Goal: Information Seeking & Learning: Learn about a topic

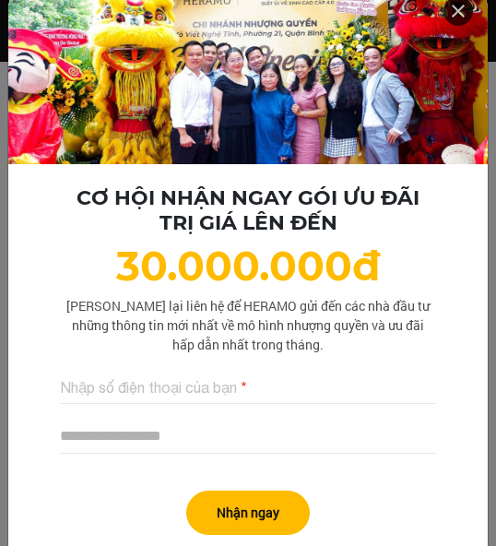
click at [447, 12] on icon at bounding box center [458, 10] width 22 height 33
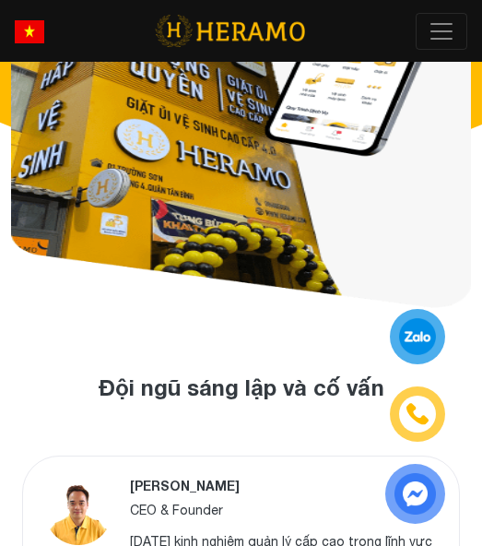
scroll to position [277, 0]
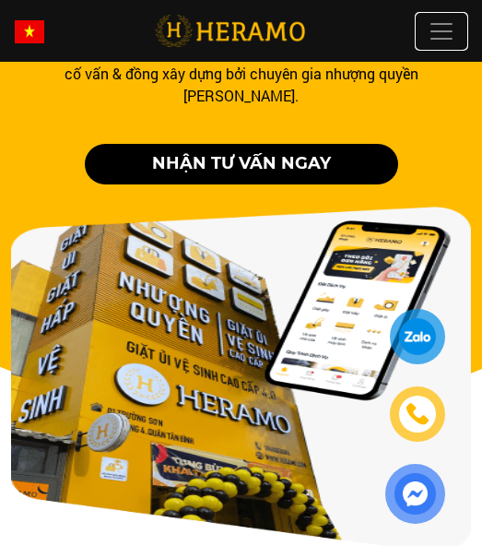
click at [456, 36] on button "Toggle" at bounding box center [442, 31] width 52 height 37
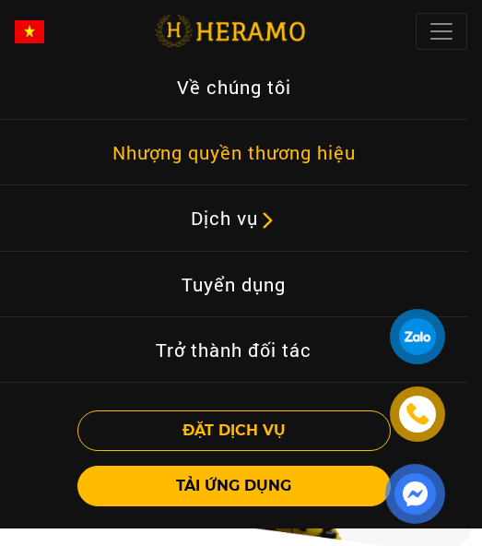
click at [320, 159] on link "Nhượng quyền thương hiệu" at bounding box center [234, 152] width 273 height 42
click at [286, 143] on link "Nhượng quyền thương hiệu" at bounding box center [234, 152] width 273 height 42
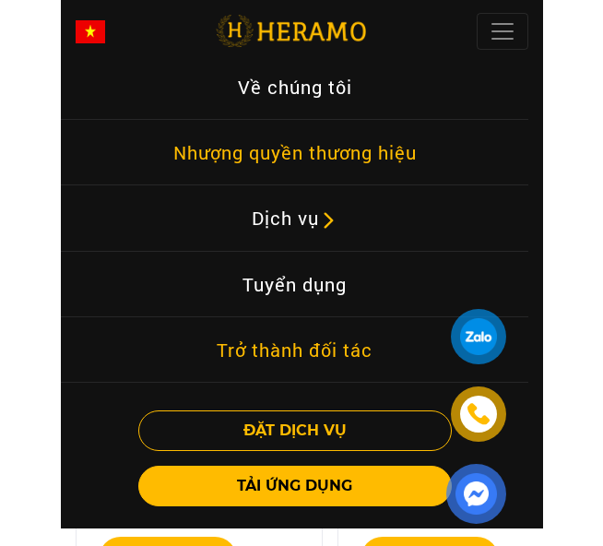
scroll to position [2394, 0]
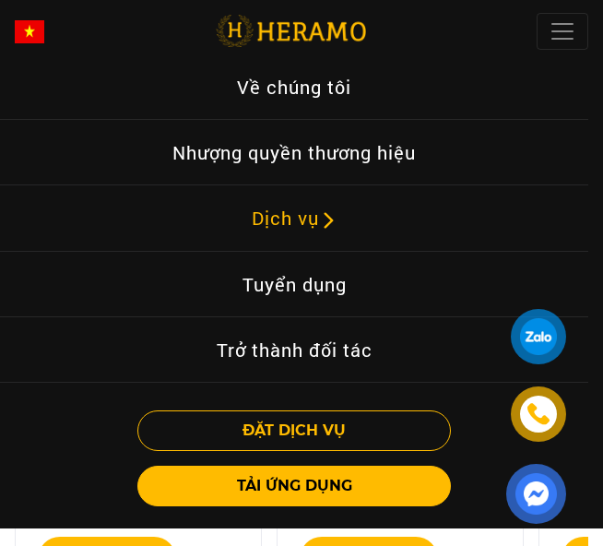
click at [285, 224] on link "Dịch vụ" at bounding box center [294, 217] width 115 height 43
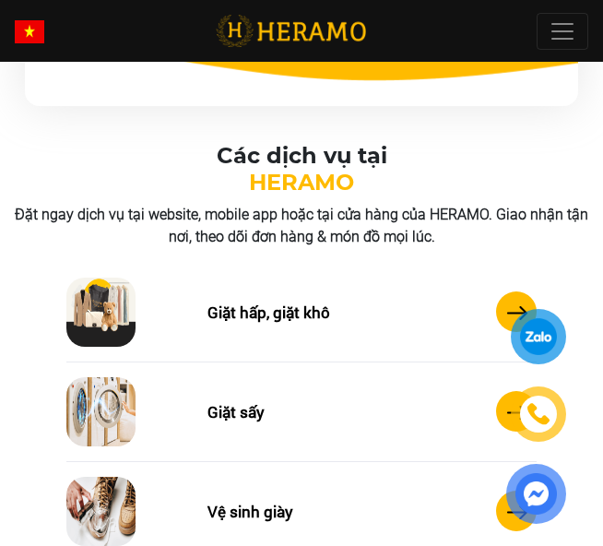
scroll to position [1472, 0]
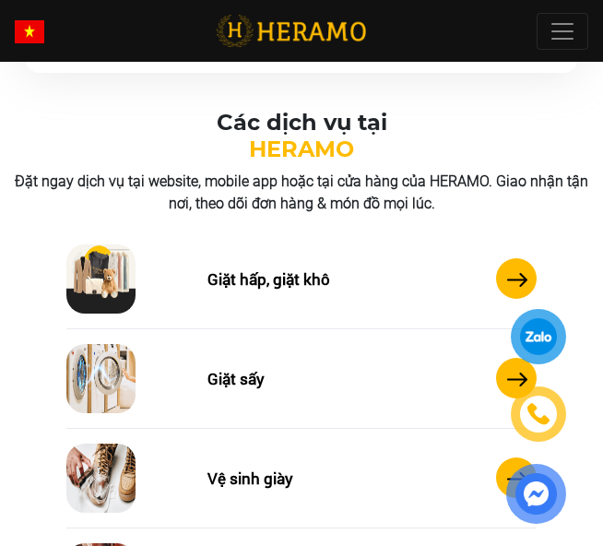
click at [335, 285] on div "Giặt hấp, giặt khô" at bounding box center [279, 279] width 145 height 24
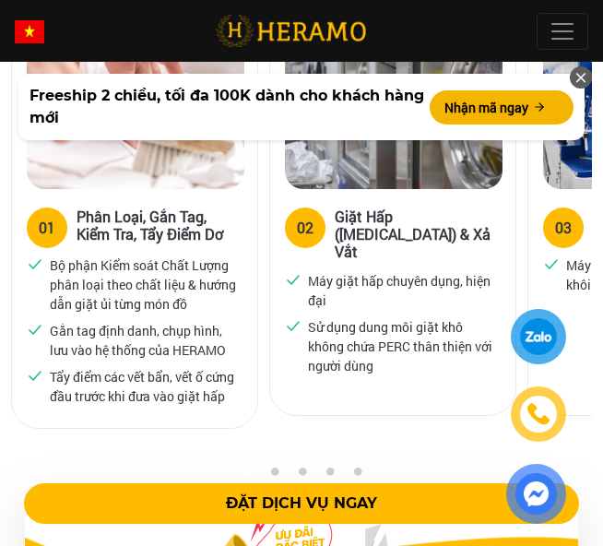
scroll to position [1567, 0]
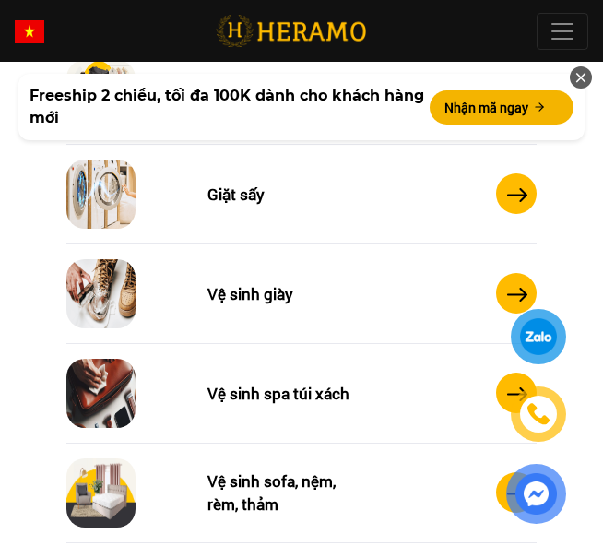
click at [266, 201] on div "Giặt sấy" at bounding box center [279, 195] width 145 height 24
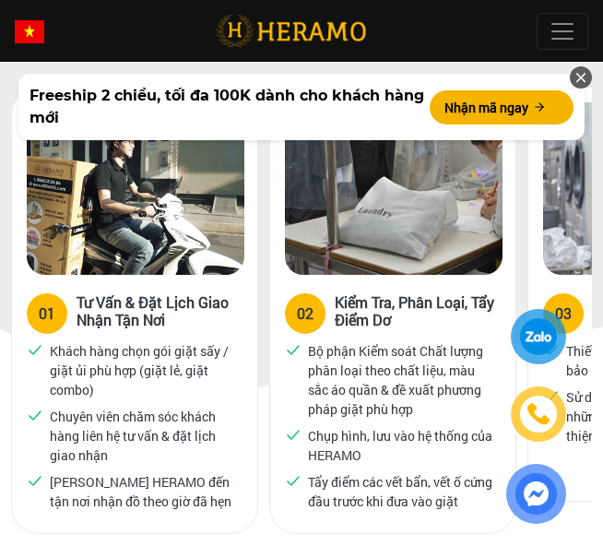
scroll to position [1106, 0]
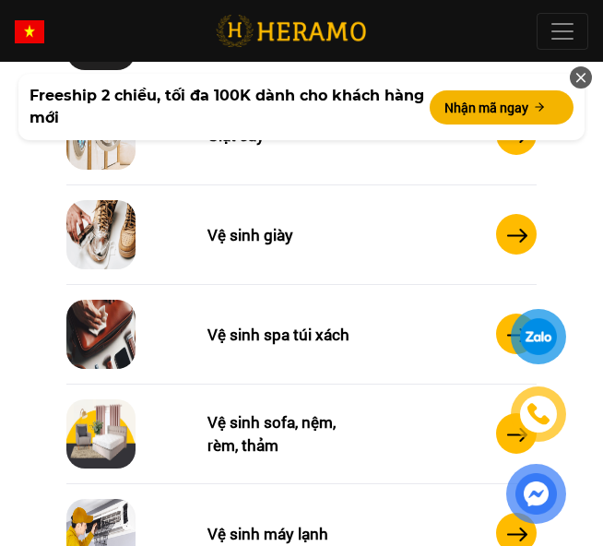
scroll to position [1749, 0]
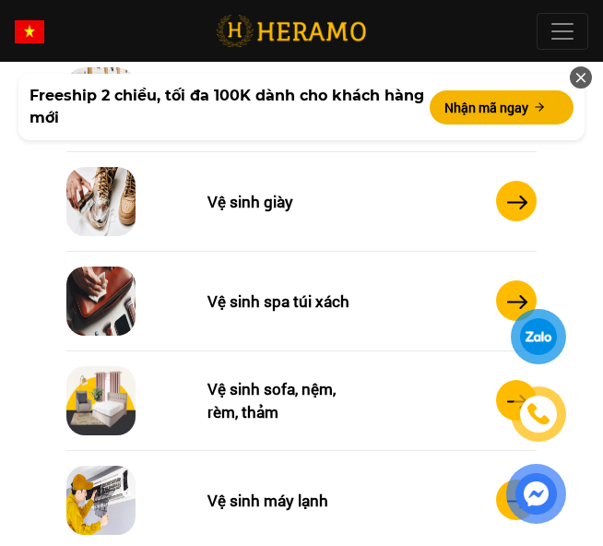
click at [276, 218] on div "Vệ sinh giày Xem chi tiết" at bounding box center [301, 202] width 470 height 100
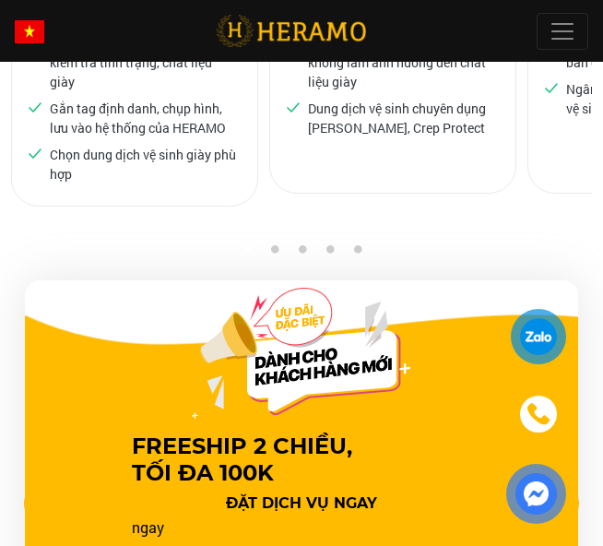
scroll to position [1844, 0]
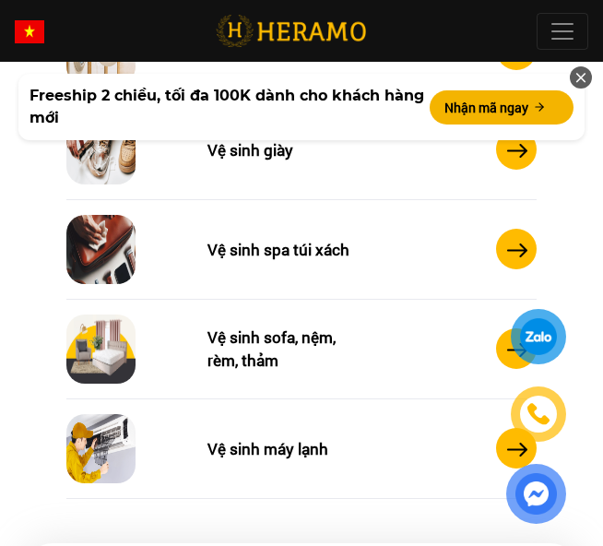
scroll to position [1657, 0]
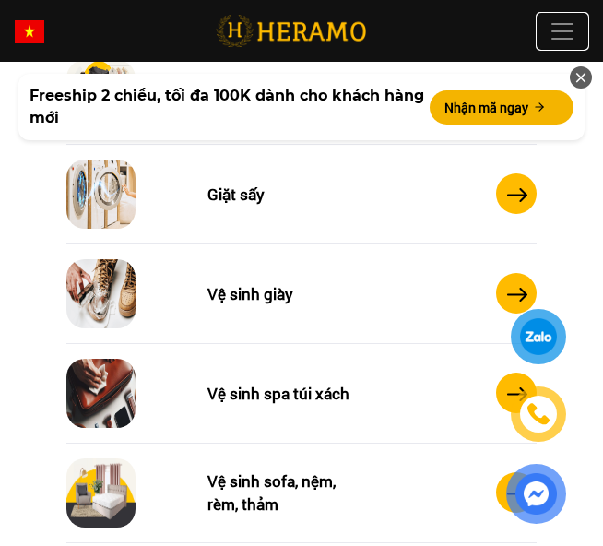
click at [495, 30] on span at bounding box center [563, 32] width 28 height 28
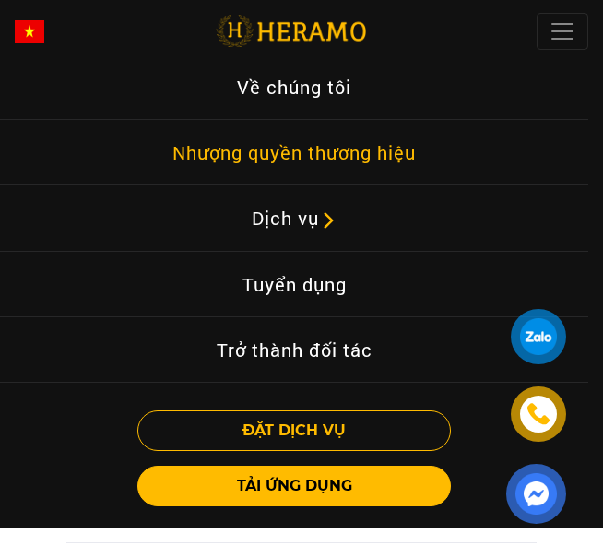
click at [305, 146] on link "Nhượng quyền thương hiệu" at bounding box center [294, 152] width 273 height 42
